Goal: Transaction & Acquisition: Purchase product/service

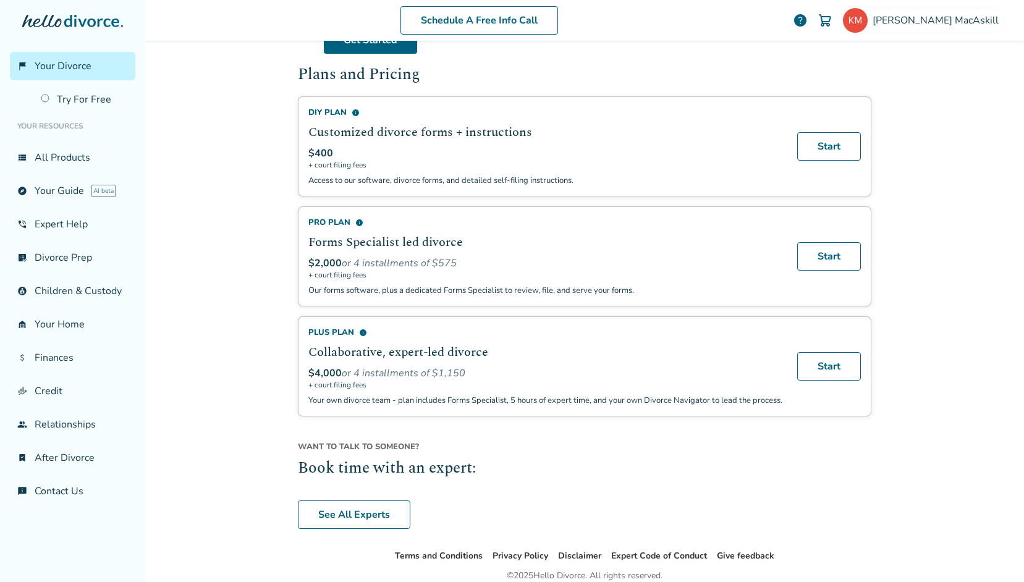
scroll to position [731, 0]
click at [834, 251] on link "Start" at bounding box center [829, 257] width 64 height 28
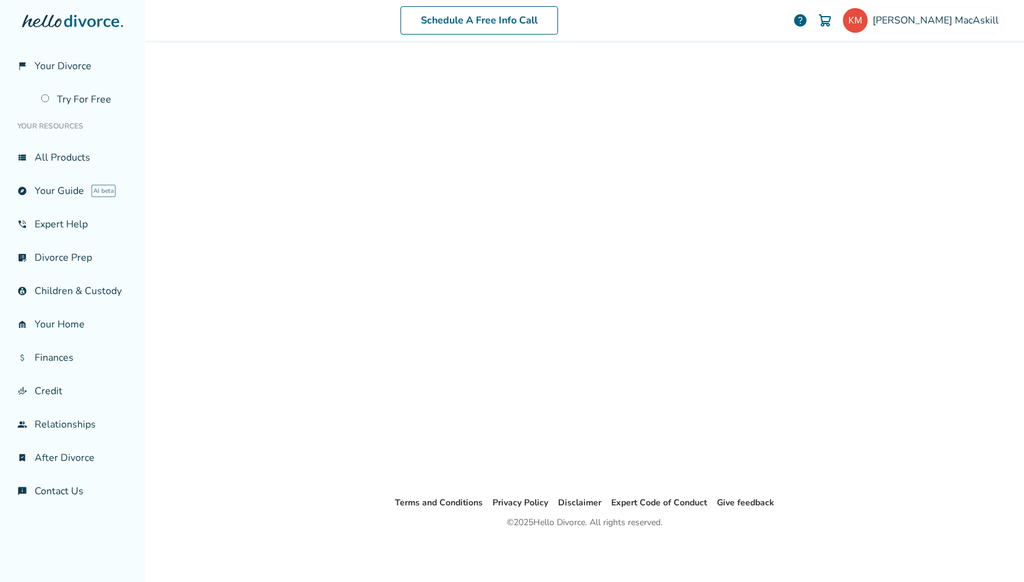
scroll to position [61, 0]
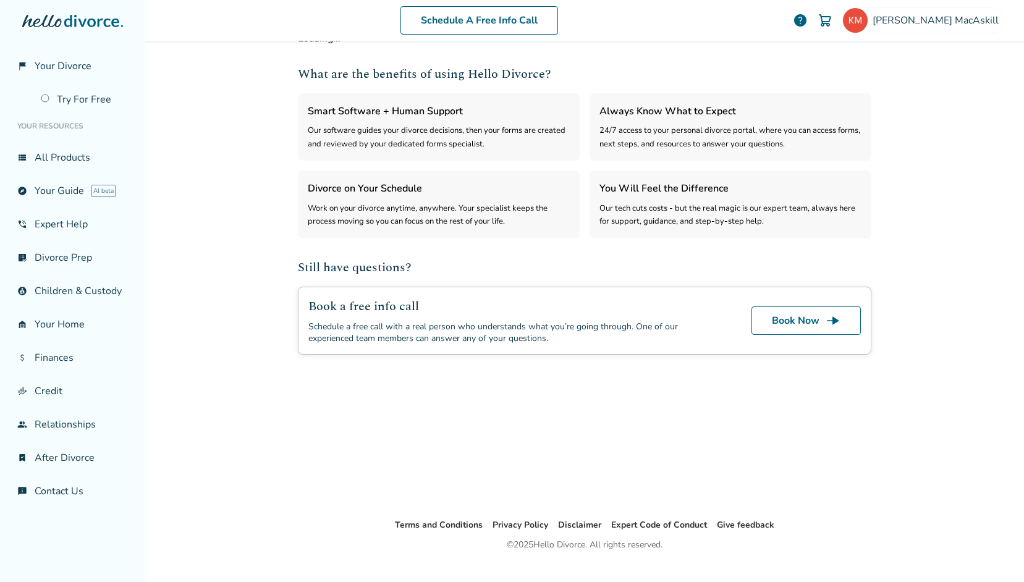
select select "***"
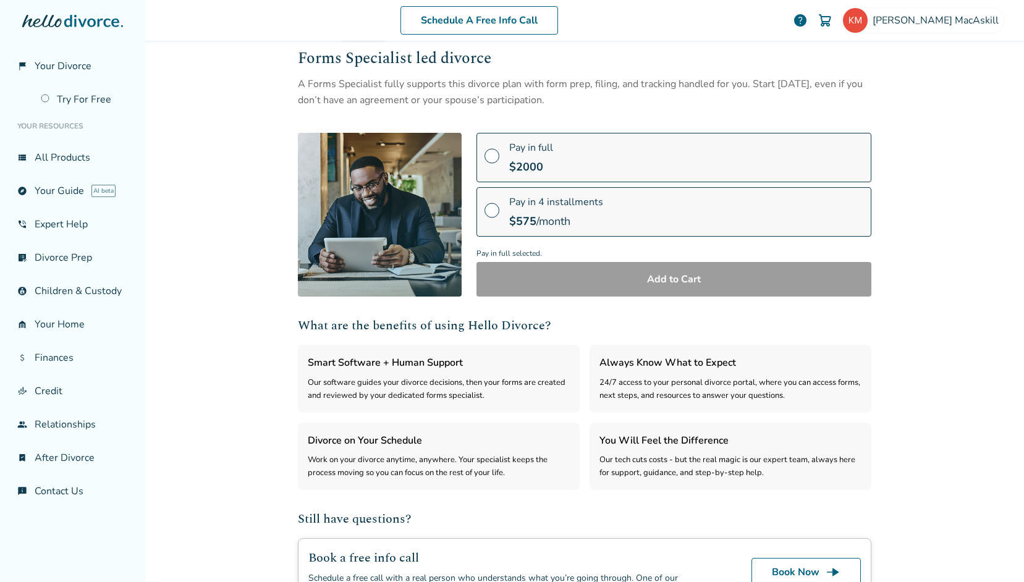
click at [490, 210] on span at bounding box center [492, 215] width 15 height 14
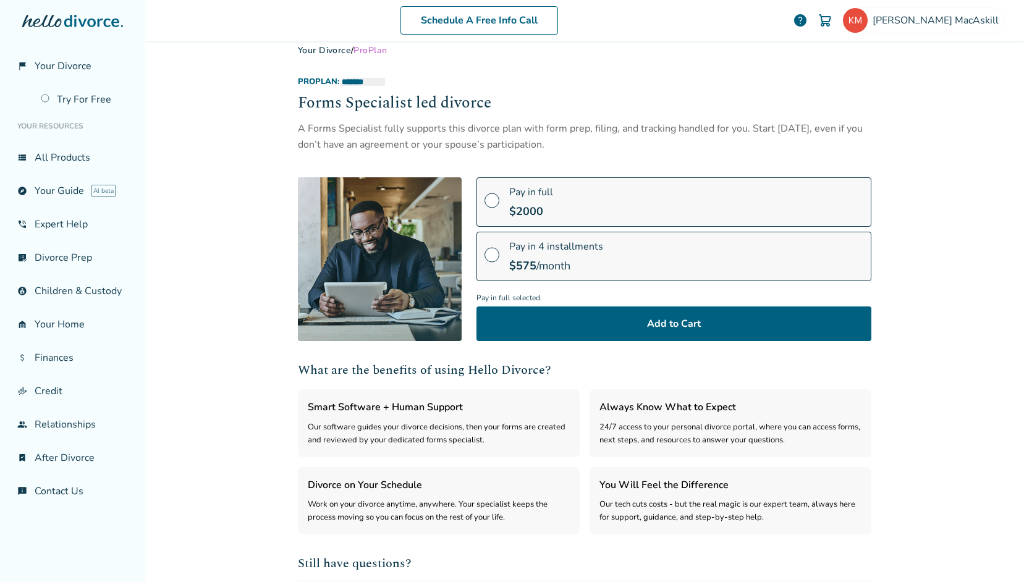
scroll to position [4, 0]
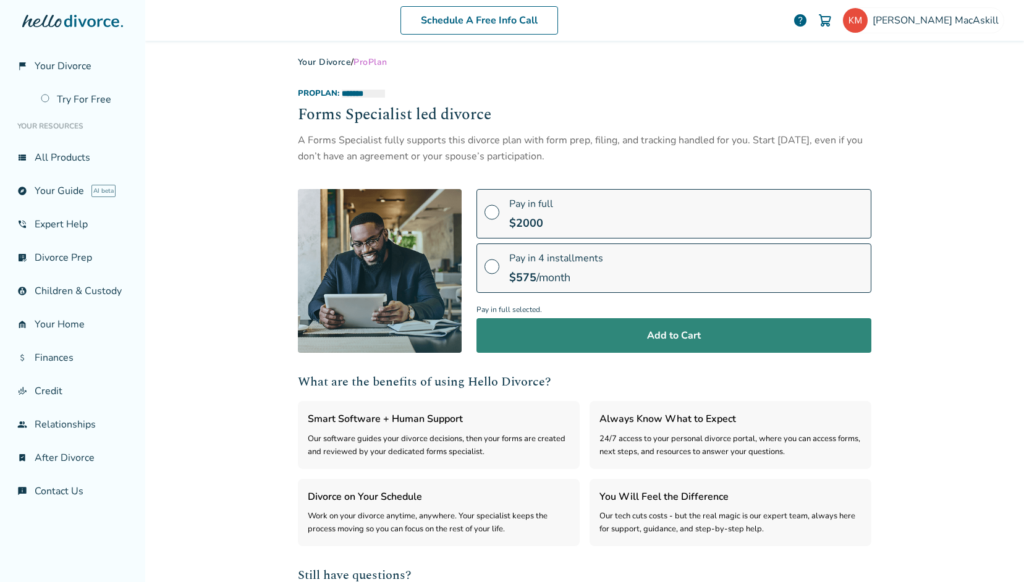
click at [711, 337] on button "Add to Cart" at bounding box center [674, 335] width 395 height 35
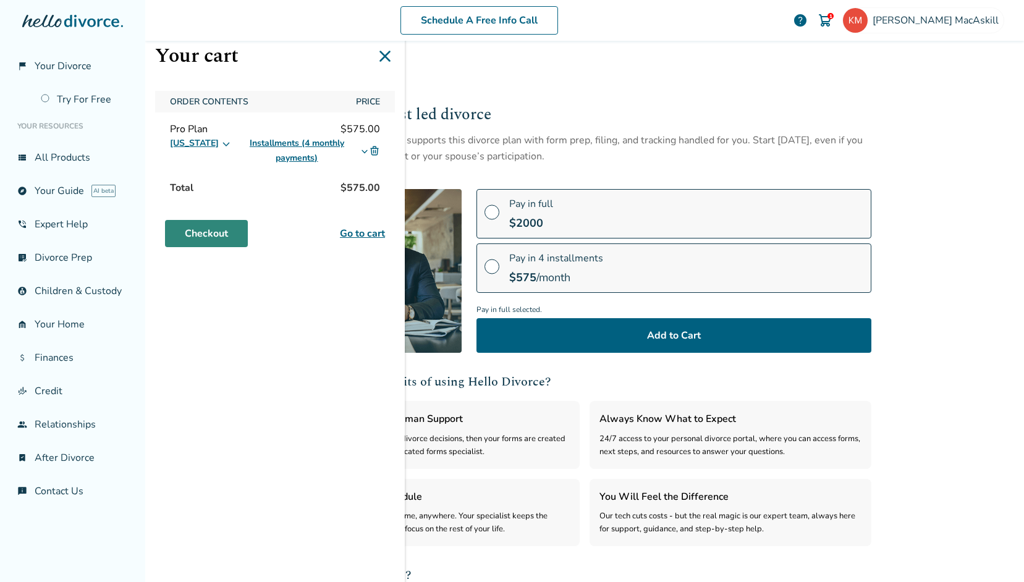
click at [221, 232] on link "Checkout" at bounding box center [206, 233] width 83 height 27
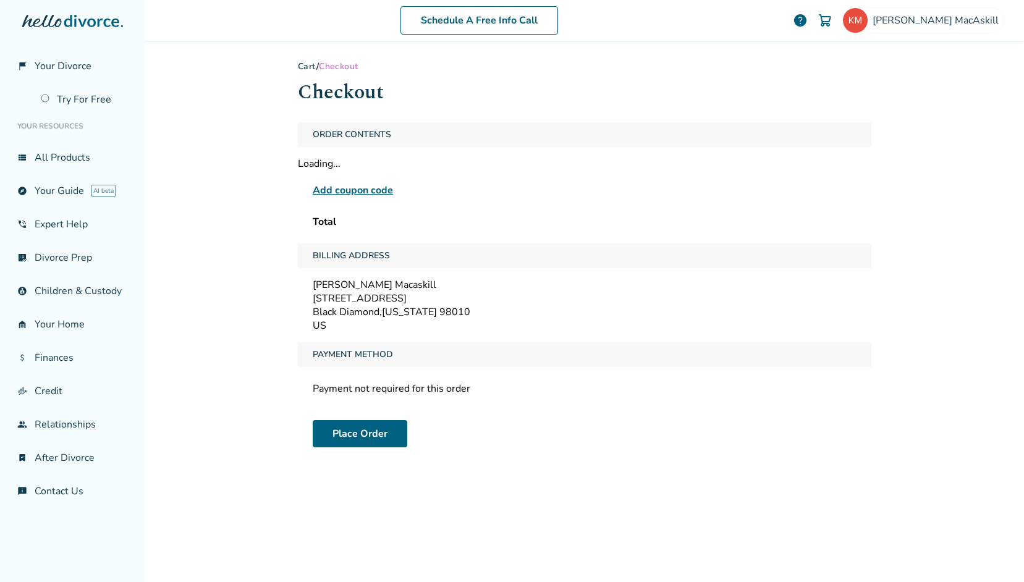
click at [344, 303] on div "29738 225th Place SE" at bounding box center [585, 299] width 544 height 14
click at [363, 389] on div "Payment not required for this order" at bounding box center [585, 388] width 574 height 23
drag, startPoint x: 448, startPoint y: 388, endPoint x: 357, endPoint y: 389, distance: 90.9
click at [357, 389] on div "Payment not required for this order" at bounding box center [585, 388] width 574 height 23
click at [339, 389] on div "Payment not required for this order" at bounding box center [585, 388] width 574 height 23
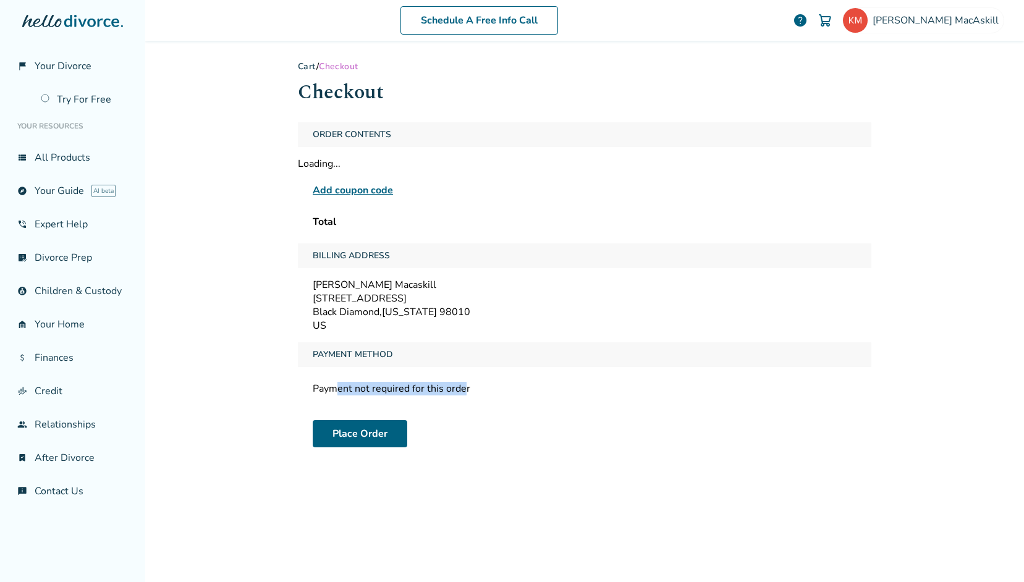
drag, startPoint x: 335, startPoint y: 389, endPoint x: 457, endPoint y: 385, distance: 122.4
click at [457, 385] on div "Payment not required for this order" at bounding box center [585, 388] width 574 height 23
click at [921, 24] on span "Kimberly MacAskill" at bounding box center [938, 21] width 131 height 14
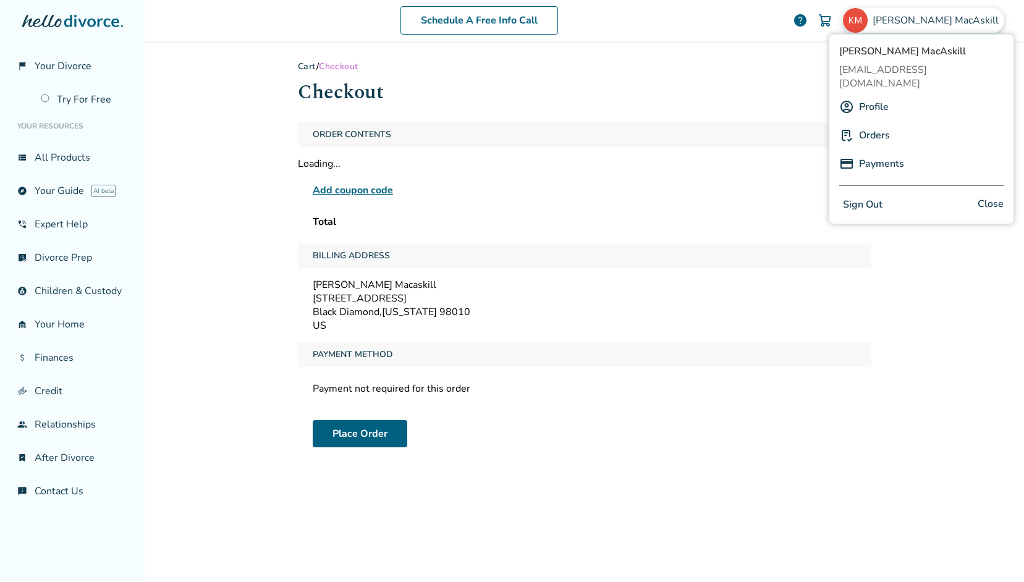
click at [876, 152] on link "Payments" at bounding box center [881, 163] width 45 height 23
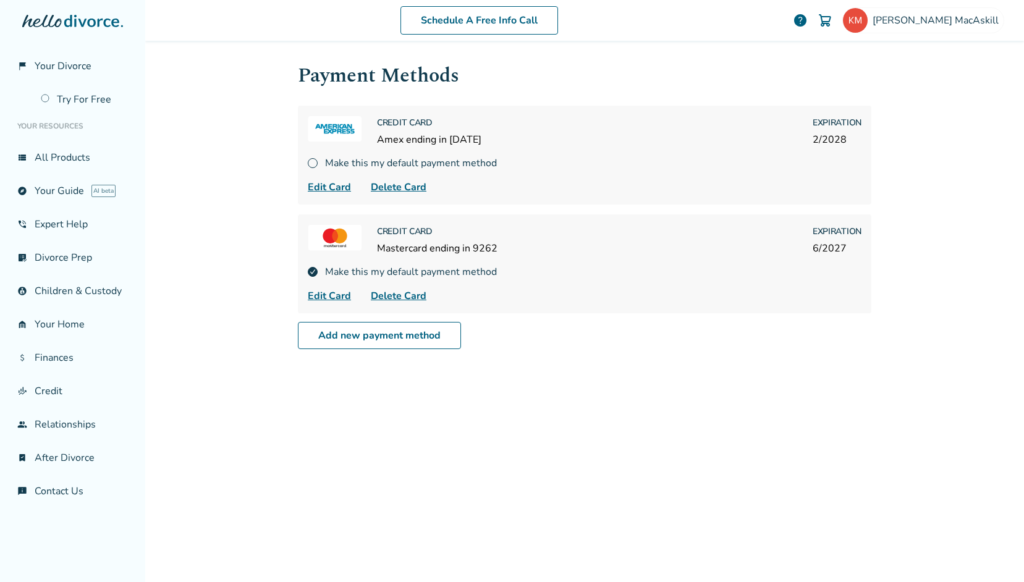
click at [310, 160] on img at bounding box center [313, 163] width 10 height 10
click at [833, 21] on img at bounding box center [825, 20] width 15 height 15
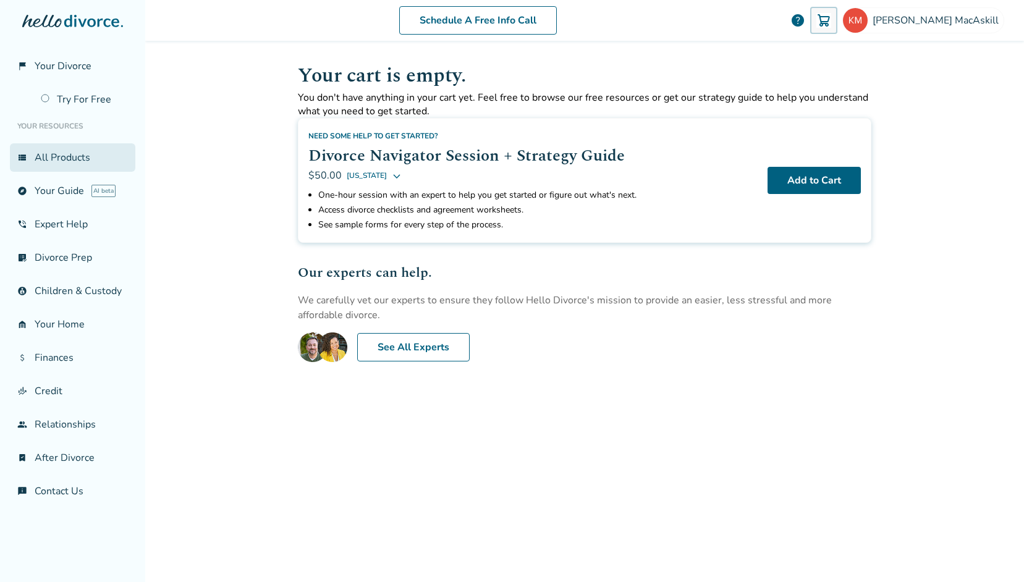
click at [61, 156] on link "view_list All Products" at bounding box center [72, 157] width 125 height 28
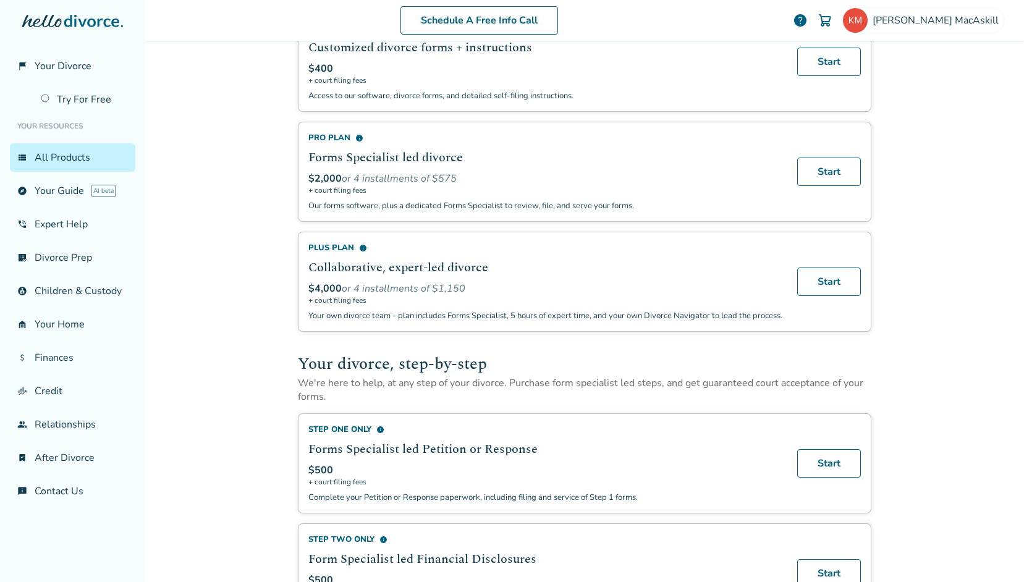
scroll to position [88, 0]
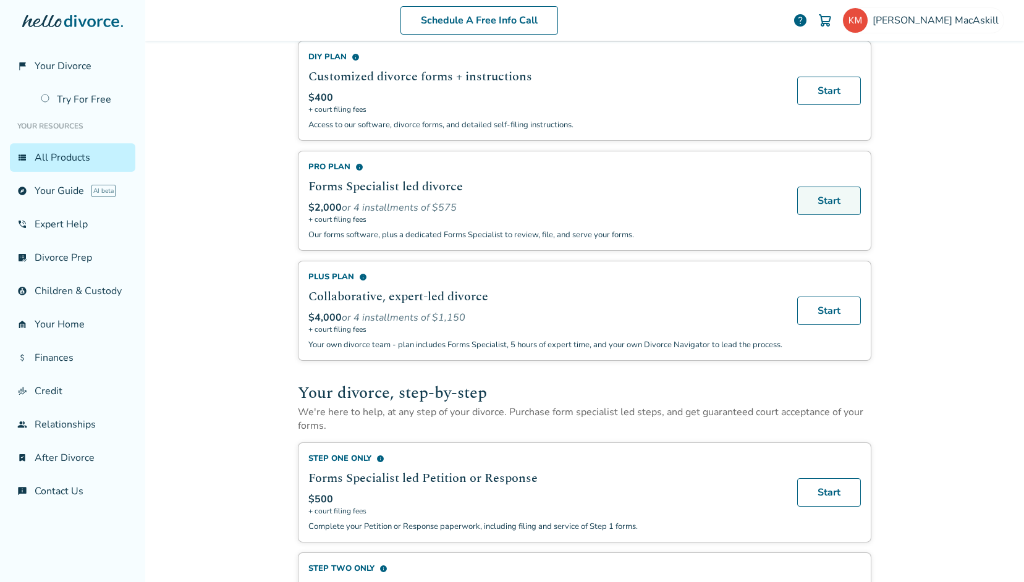
click at [831, 195] on link "Start" at bounding box center [829, 201] width 64 height 28
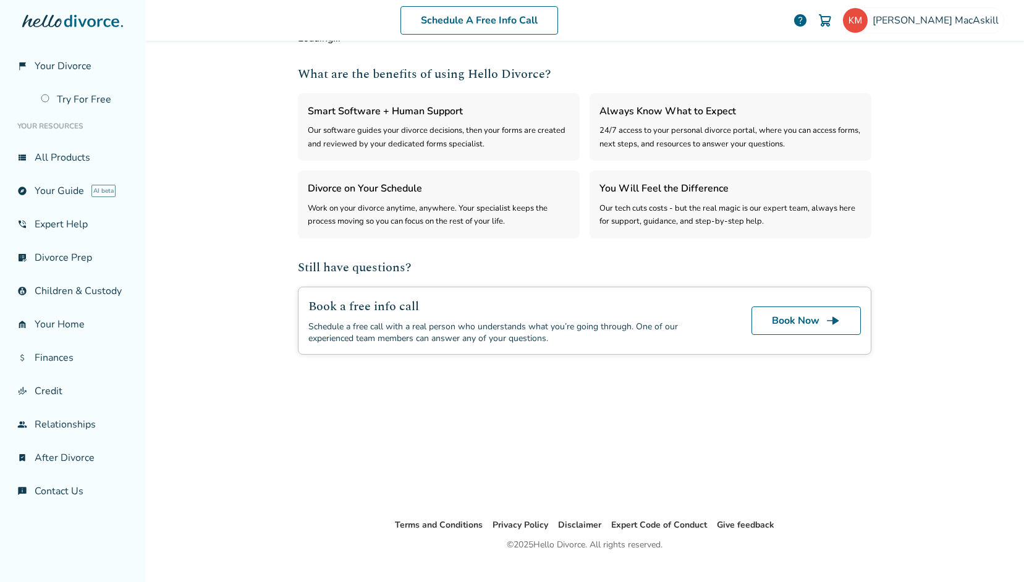
select select "***"
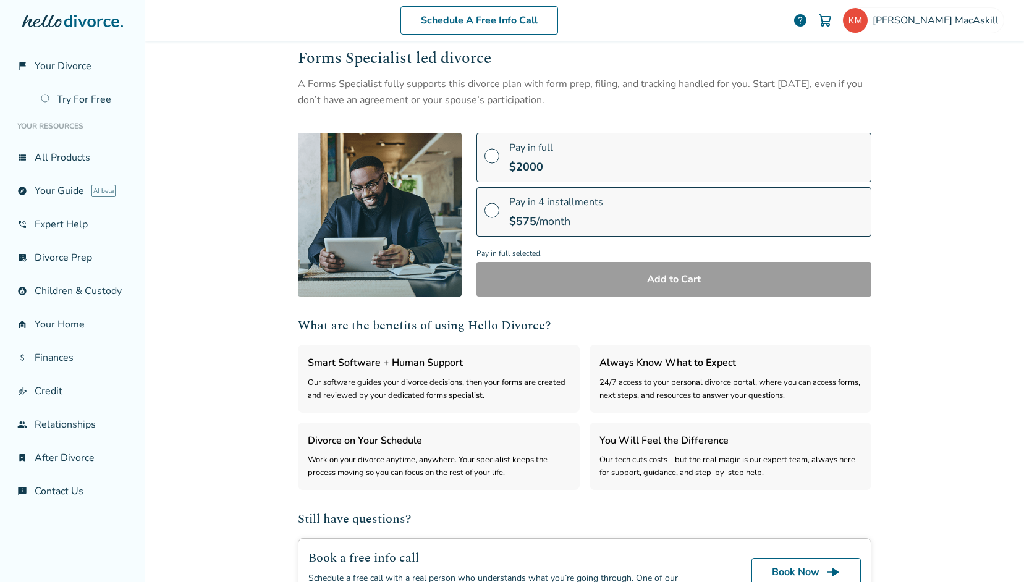
click at [489, 208] on span at bounding box center [492, 215] width 15 height 14
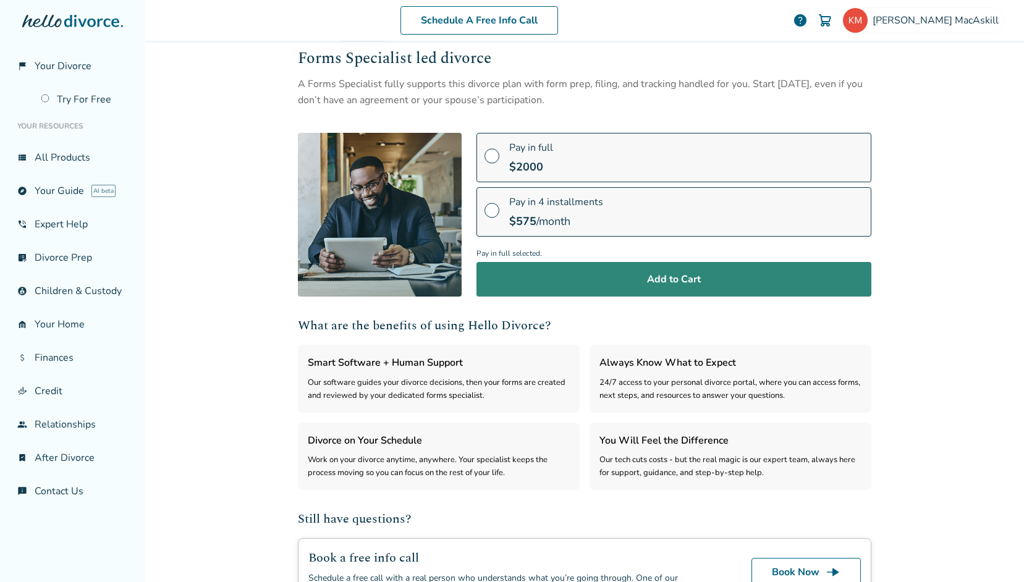
click at [656, 281] on button "Add to Cart" at bounding box center [674, 279] width 395 height 35
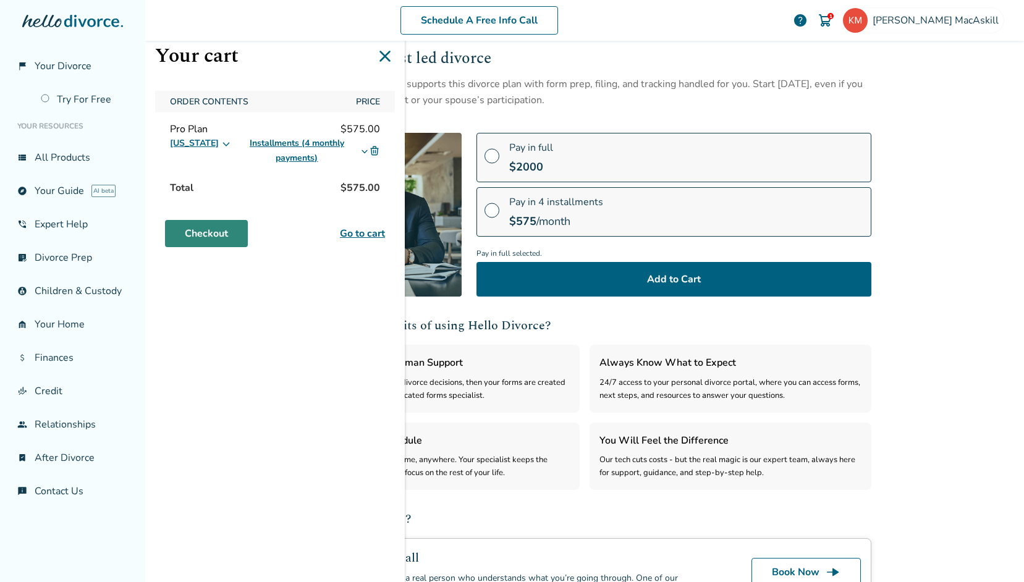
click at [228, 234] on link "Checkout" at bounding box center [206, 233] width 83 height 27
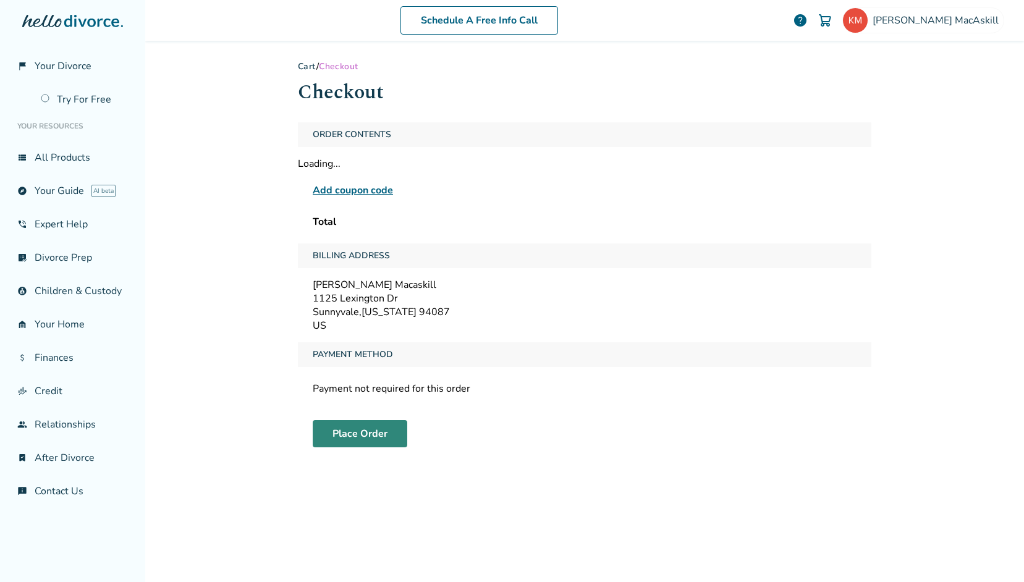
click at [368, 435] on button "Place Order" at bounding box center [360, 433] width 95 height 27
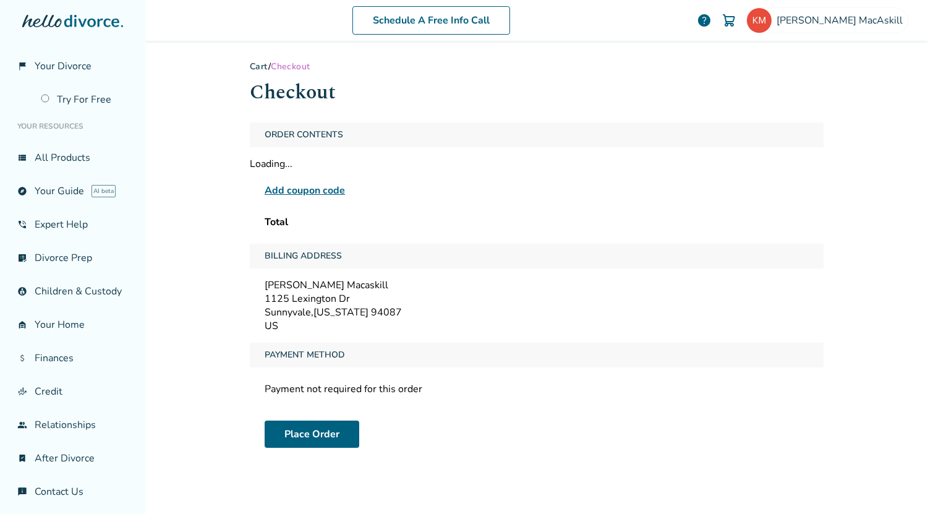
click at [435, 197] on div "Add coupon code" at bounding box center [537, 190] width 544 height 15
click at [310, 191] on span "Add coupon code" at bounding box center [305, 190] width 80 height 15
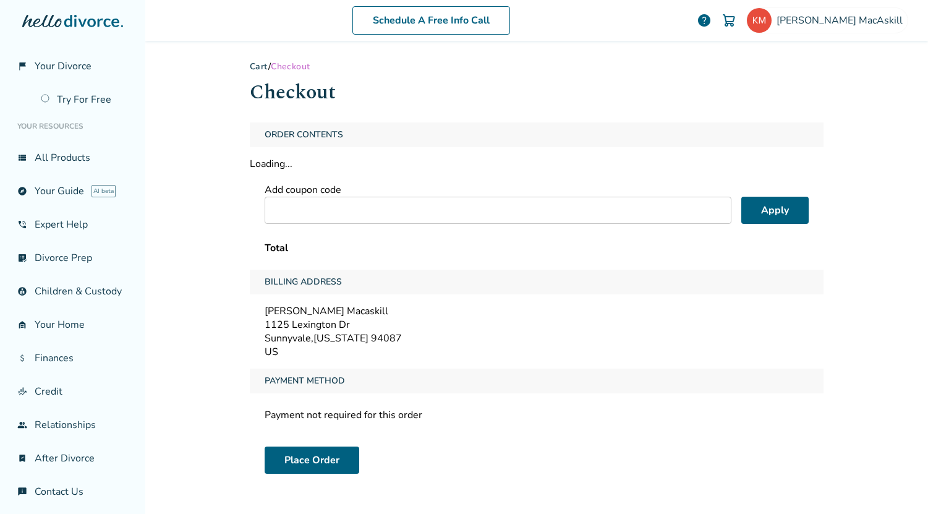
click at [368, 171] on div "Order Contents Loading... Add coupon code Apply Total" at bounding box center [537, 190] width 574 height 137
click at [334, 454] on button "Place Order" at bounding box center [312, 459] width 95 height 27
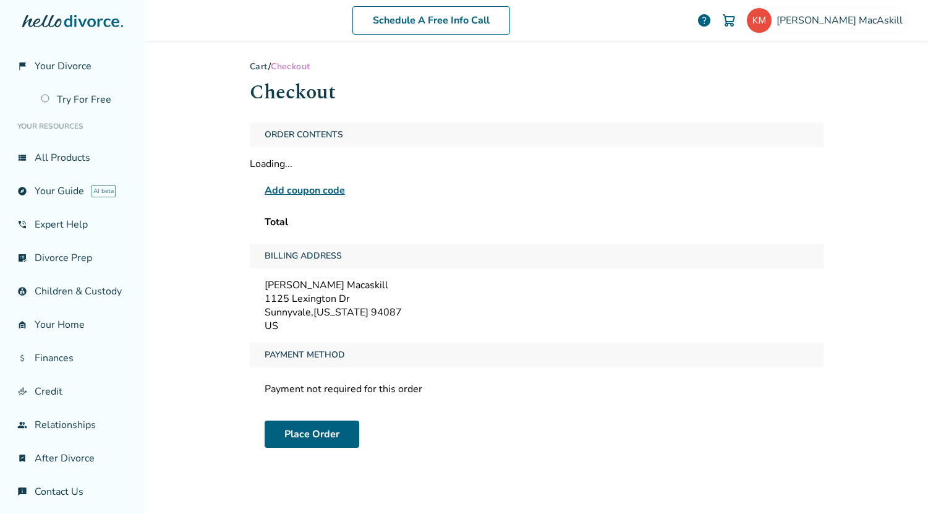
click at [711, 21] on span "help" at bounding box center [704, 20] width 15 height 15
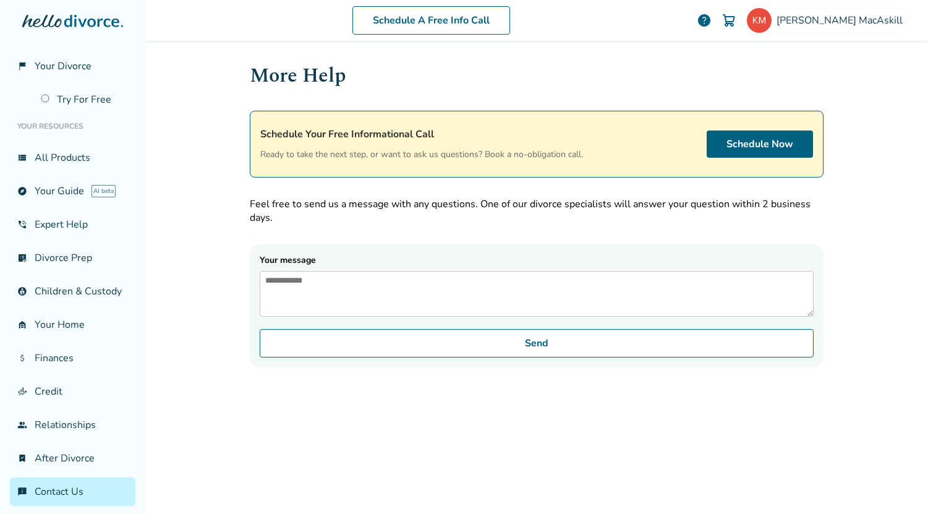
click at [736, 15] on img at bounding box center [728, 20] width 15 height 15
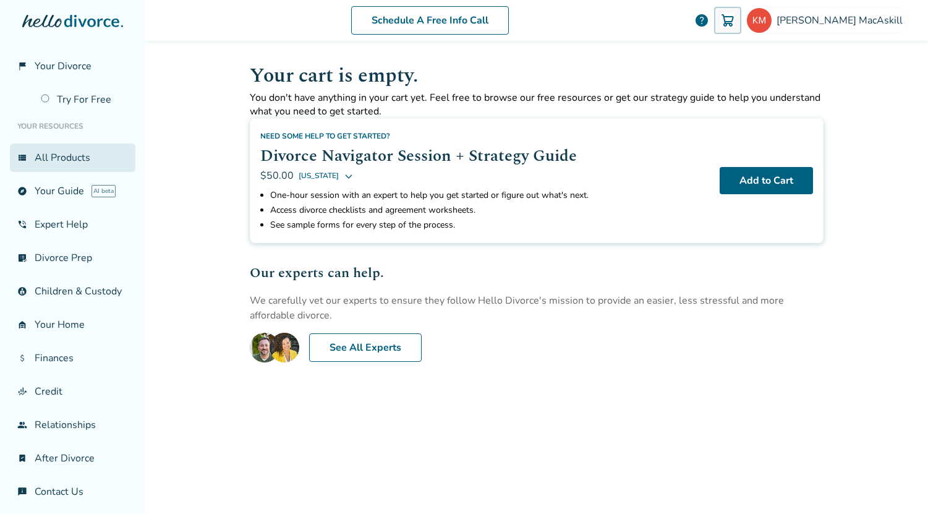
click at [82, 166] on link "view_list All Products" at bounding box center [72, 157] width 125 height 28
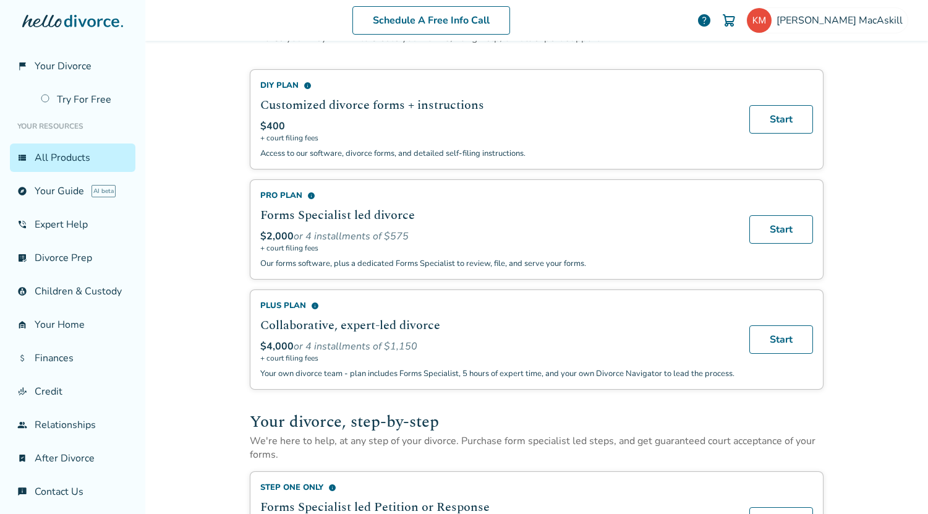
scroll to position [74, 0]
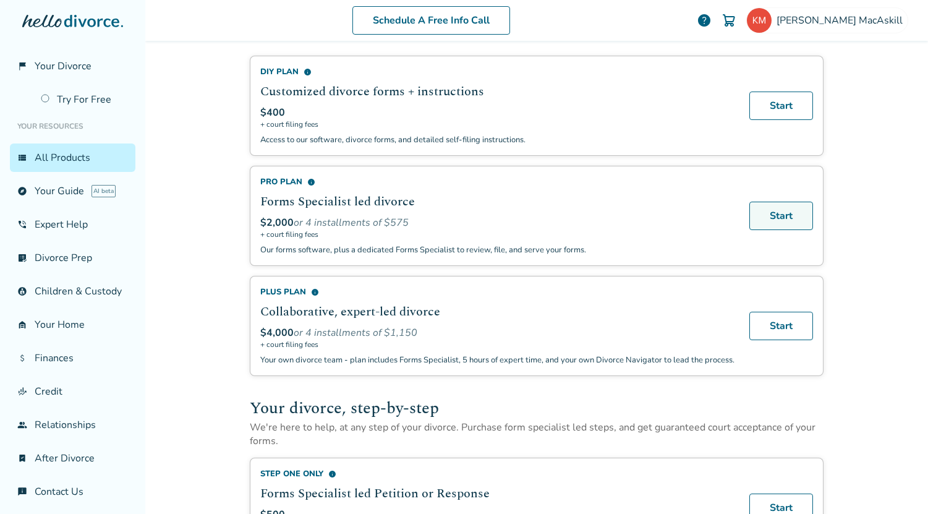
click at [776, 214] on link "Start" at bounding box center [781, 216] width 64 height 28
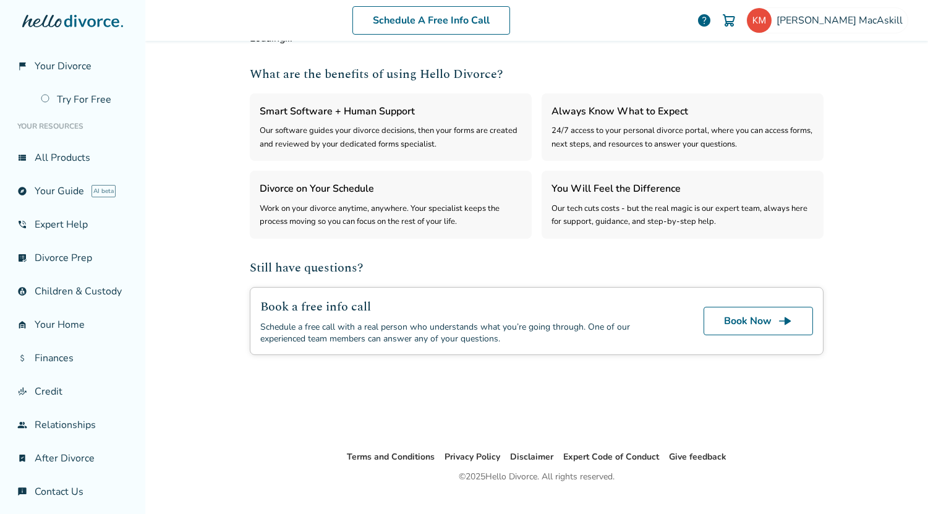
select select "***"
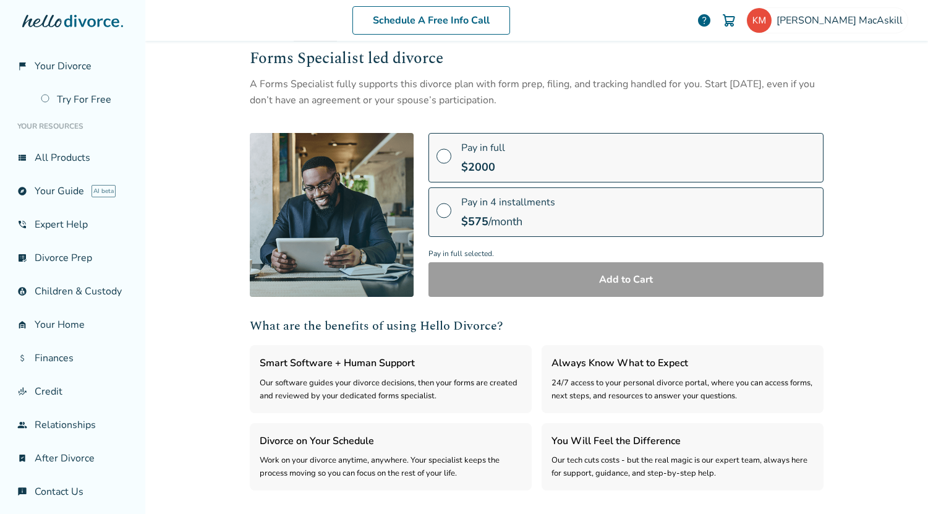
click at [438, 210] on span at bounding box center [443, 215] width 15 height 14
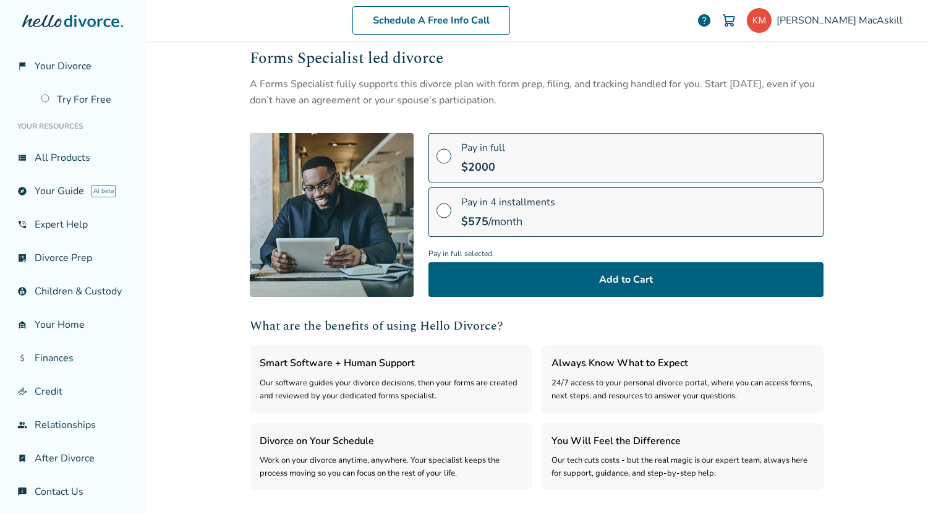
click at [439, 155] on span at bounding box center [443, 161] width 15 height 14
click at [443, 208] on span at bounding box center [443, 215] width 15 height 14
click at [436, 154] on span at bounding box center [443, 161] width 15 height 14
click at [439, 208] on span at bounding box center [443, 215] width 15 height 14
click at [444, 154] on span at bounding box center [443, 161] width 15 height 14
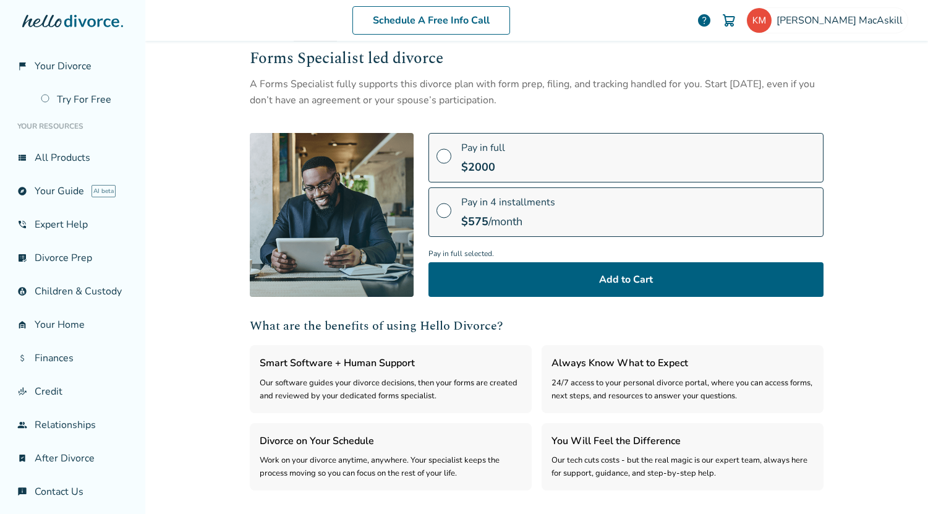
click at [436, 212] on span at bounding box center [443, 215] width 15 height 14
click at [436, 145] on label "Pay in full $ 2000" at bounding box center [625, 157] width 395 height 49
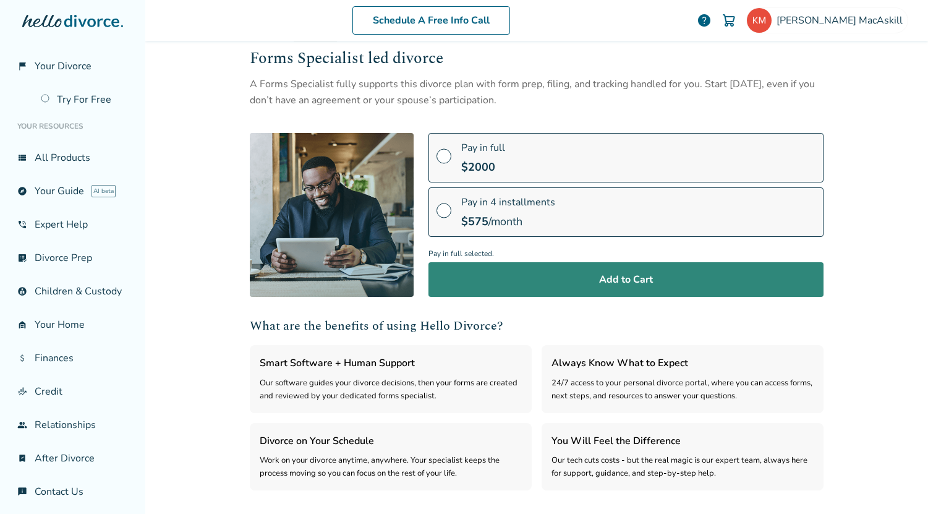
drag, startPoint x: 621, startPoint y: 284, endPoint x: 565, endPoint y: 331, distance: 73.3
click at [565, 331] on div "**********" at bounding box center [537, 303] width 574 height 606
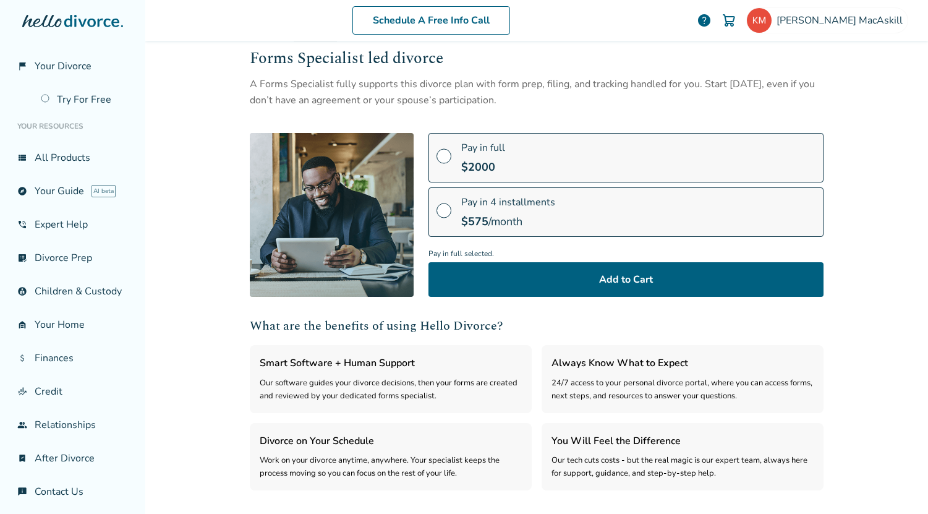
click at [439, 208] on span at bounding box center [443, 215] width 15 height 14
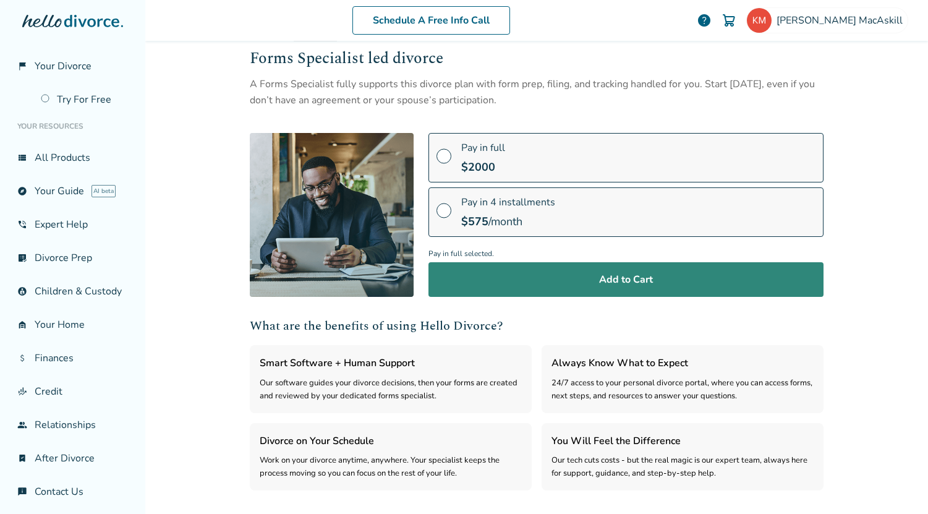
click at [634, 279] on button "Add to Cart" at bounding box center [625, 279] width 395 height 35
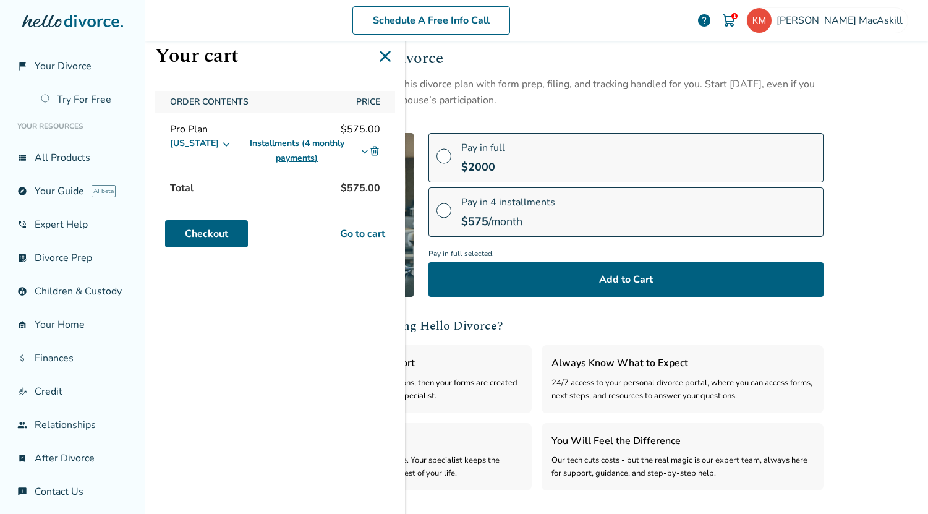
click at [381, 56] on icon at bounding box center [385, 56] width 20 height 20
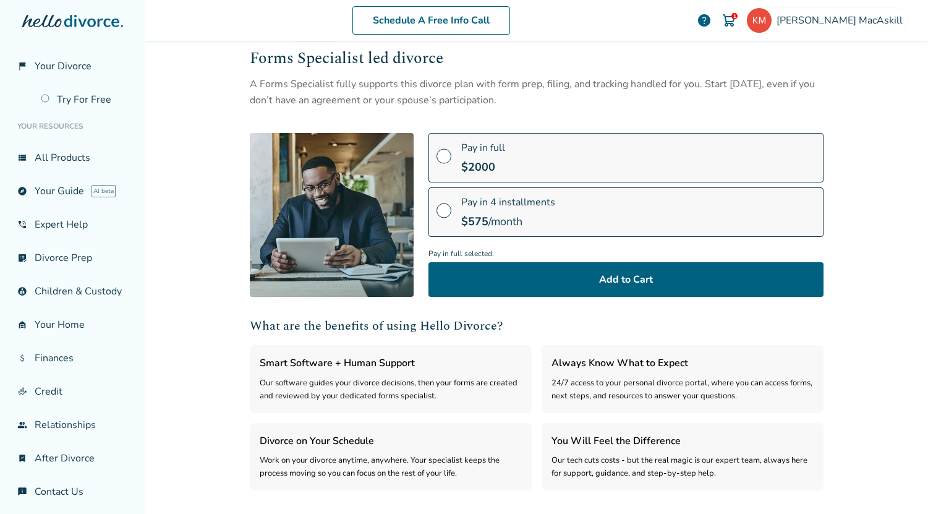
click at [440, 155] on span at bounding box center [443, 161] width 15 height 14
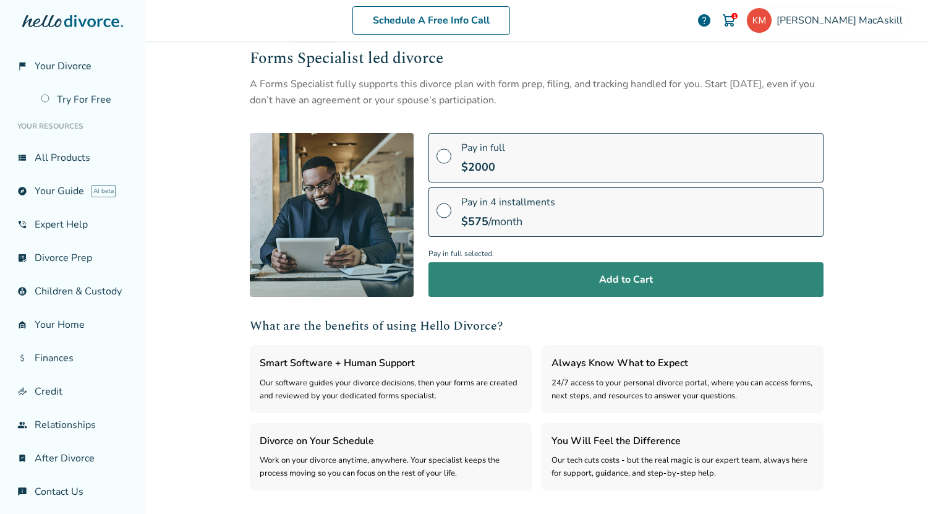
click at [606, 281] on button "Add to Cart" at bounding box center [625, 279] width 395 height 35
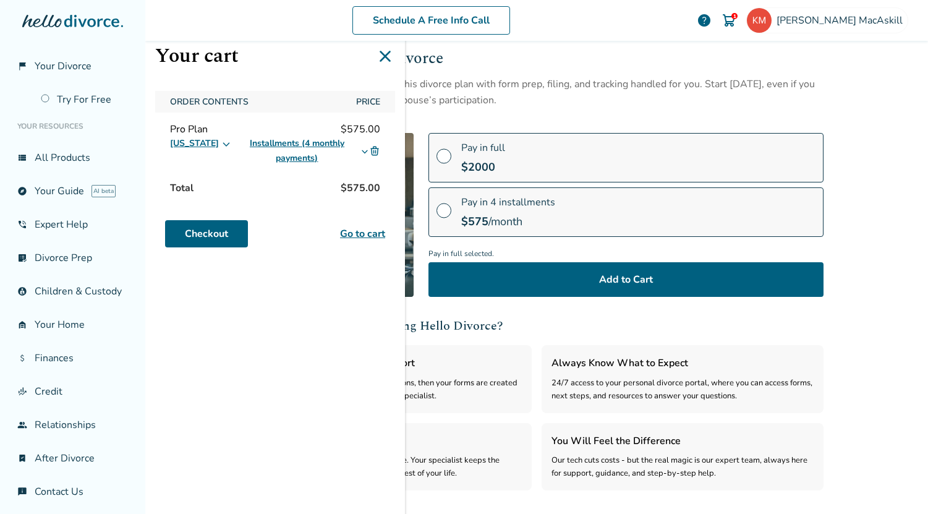
click at [375, 153] on img at bounding box center [374, 150] width 11 height 11
click at [375, 150] on img at bounding box center [374, 150] width 11 height 11
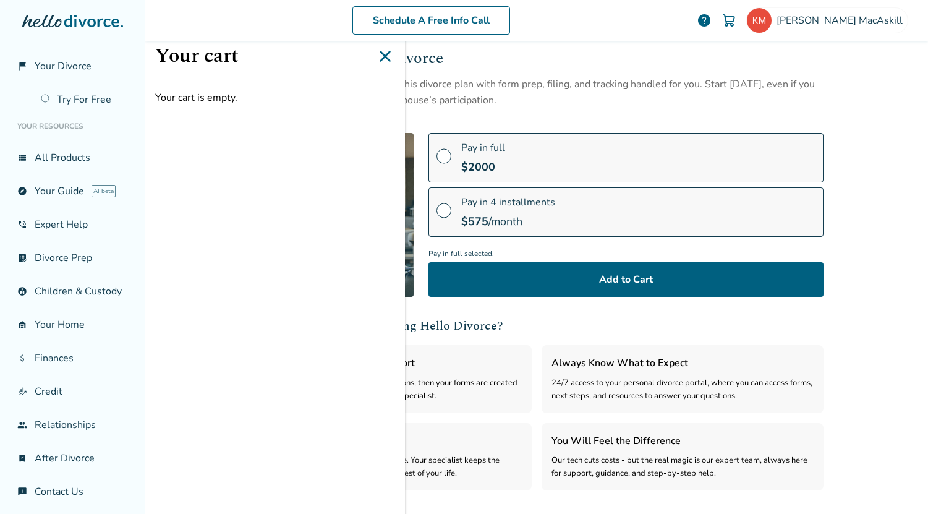
click at [386, 58] on icon at bounding box center [385, 56] width 20 height 20
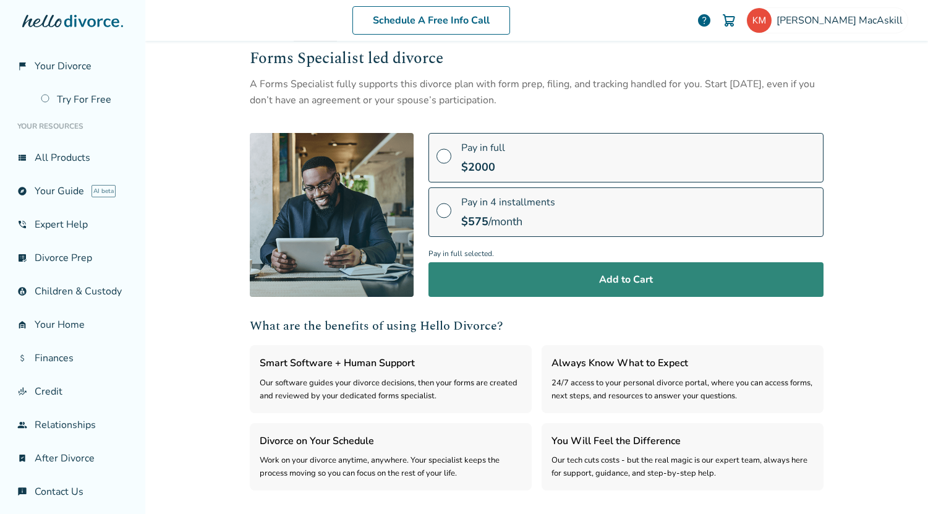
click at [574, 281] on button "Add to Cart" at bounding box center [625, 279] width 395 height 35
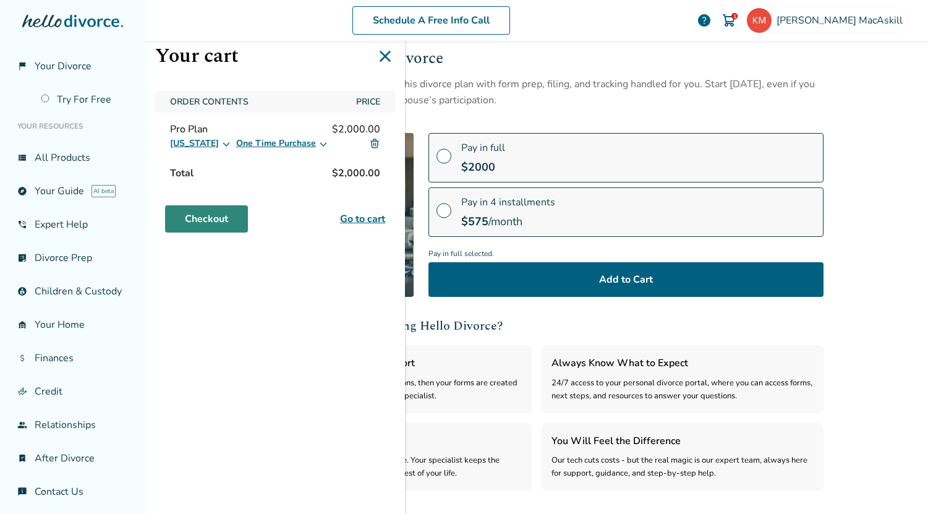
click at [238, 218] on link "Checkout" at bounding box center [206, 218] width 83 height 27
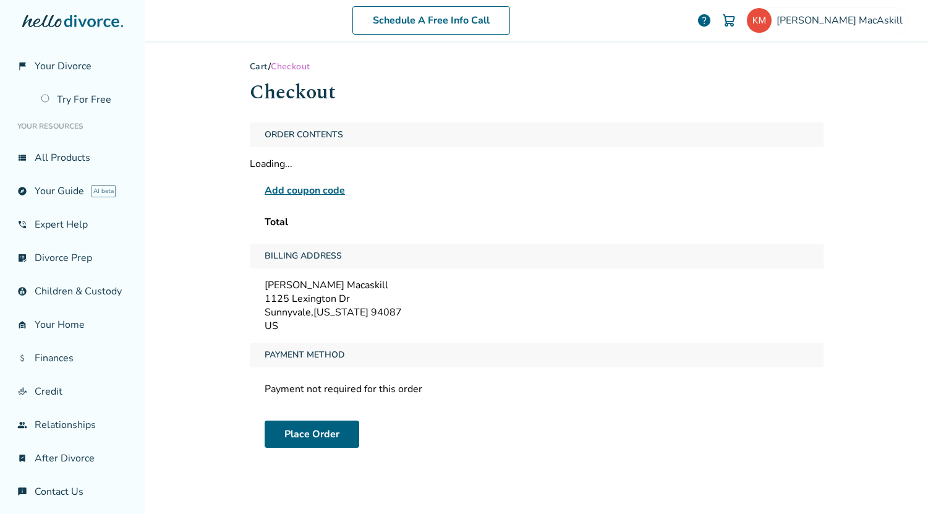
click at [253, 67] on link "Cart" at bounding box center [259, 67] width 19 height 12
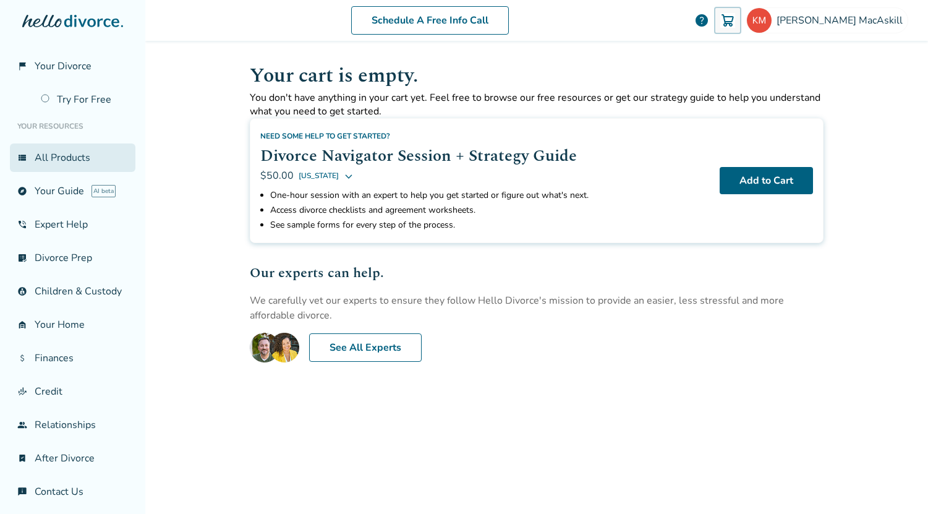
click at [77, 164] on link "view_list All Products" at bounding box center [72, 157] width 125 height 28
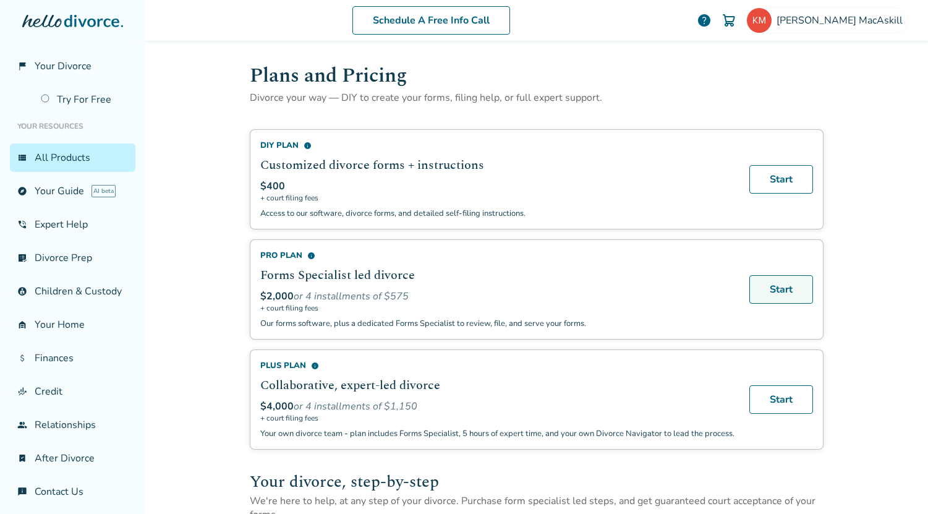
click at [782, 283] on link "Start" at bounding box center [781, 289] width 64 height 28
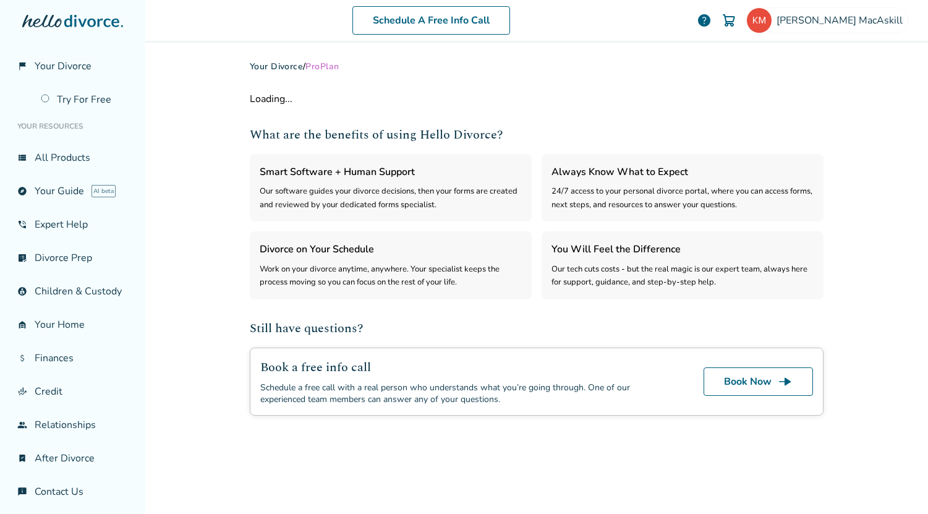
select select "***"
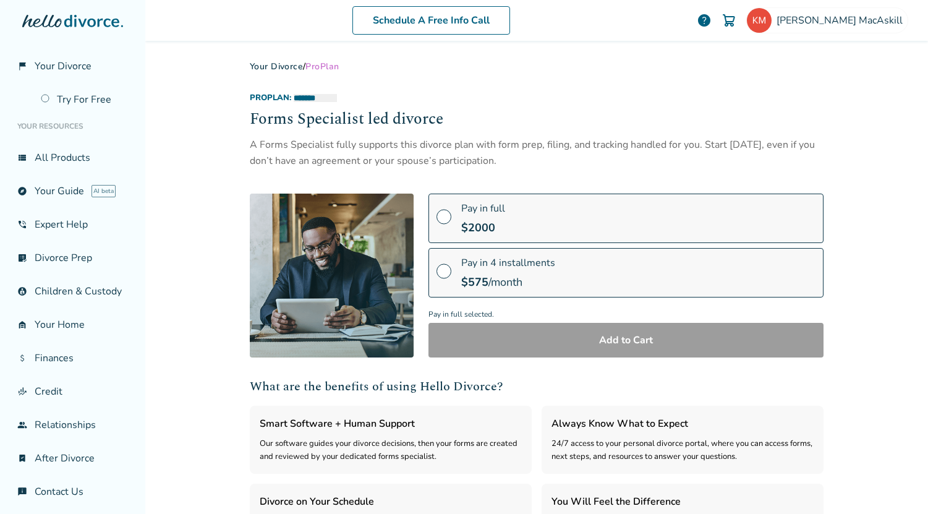
click at [439, 214] on span at bounding box center [443, 221] width 15 height 14
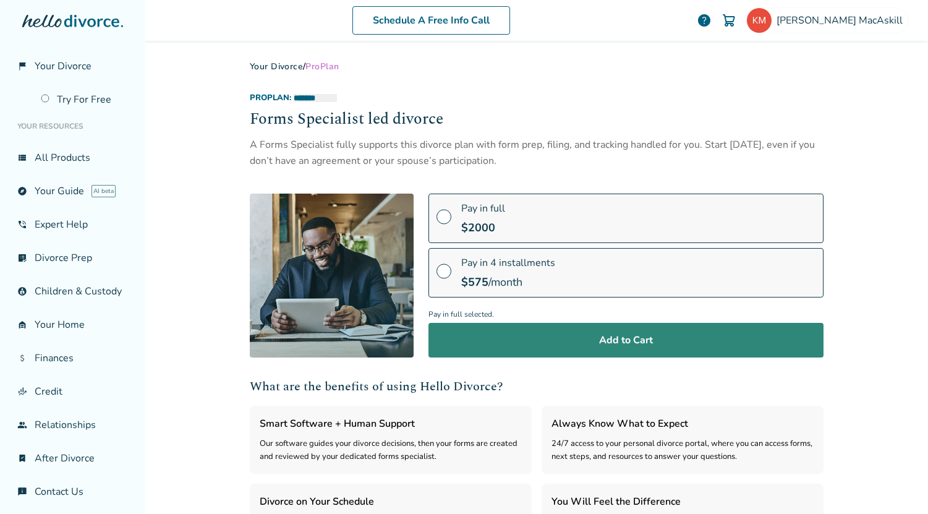
click at [598, 338] on button "Add to Cart" at bounding box center [625, 340] width 395 height 35
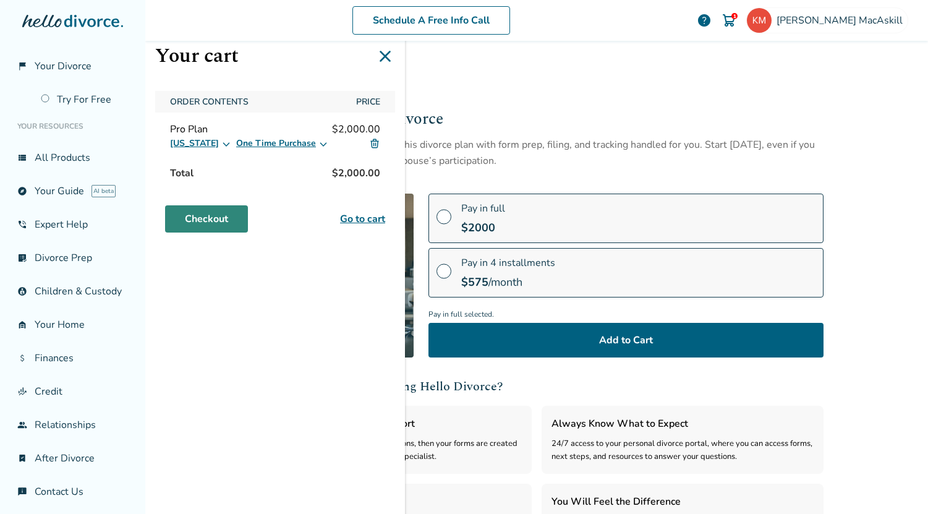
click at [217, 219] on link "Checkout" at bounding box center [206, 218] width 83 height 27
